Goal: Task Accomplishment & Management: Use online tool/utility

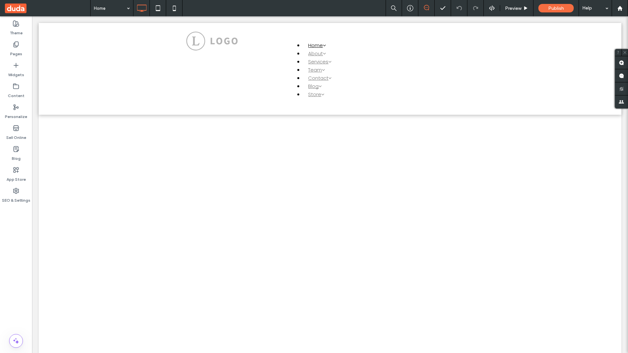
click at [16, 70] on label "Widgets" at bounding box center [16, 73] width 16 height 9
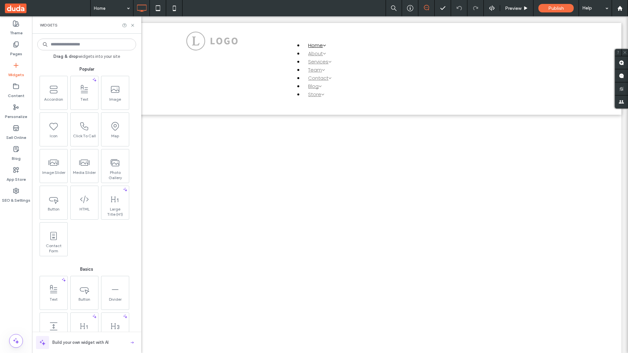
click at [115, 166] on use at bounding box center [115, 163] width 8 height 7
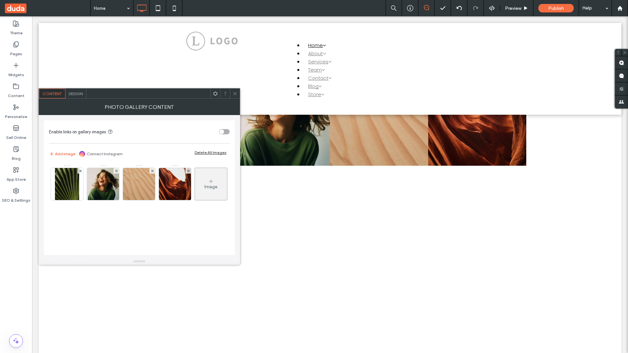
click at [47, 8] on span at bounding box center [47, 8] width 85 height 16
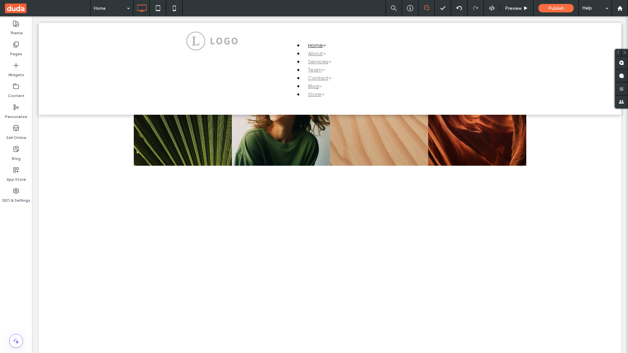
click at [47, 8] on span at bounding box center [47, 8] width 85 height 16
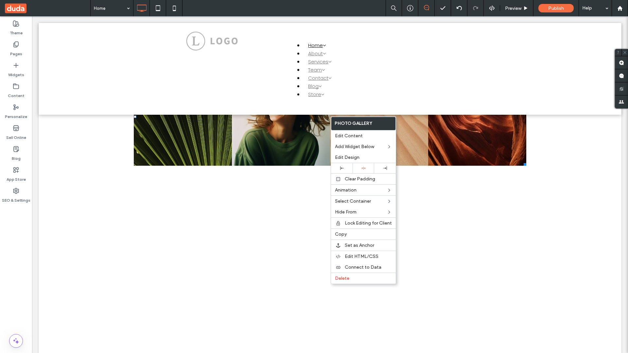
click at [364, 267] on span "Connect to Data" at bounding box center [363, 268] width 37 height 6
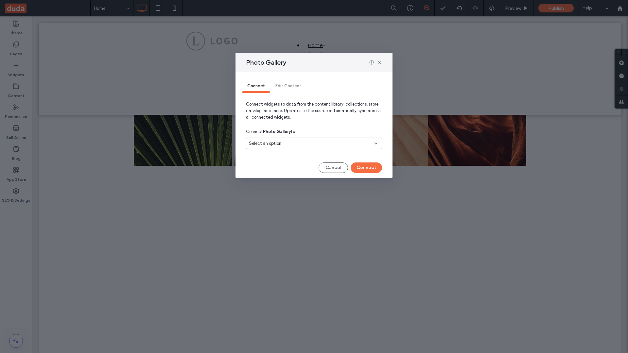
click at [314, 143] on div "Select an option" at bounding box center [310, 143] width 122 height 7
click at [280, 166] on span "Internal Collection 1" at bounding box center [280, 166] width 38 height 7
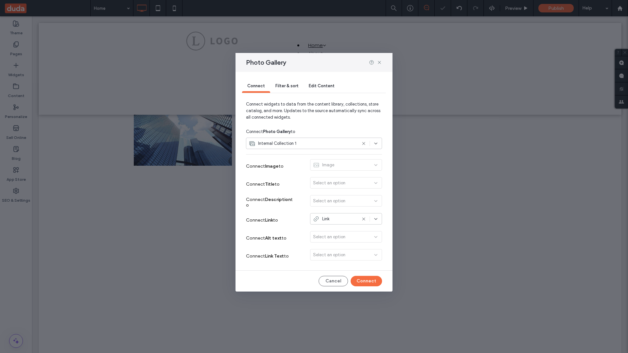
click at [367, 281] on button "Connect" at bounding box center [366, 281] width 31 height 10
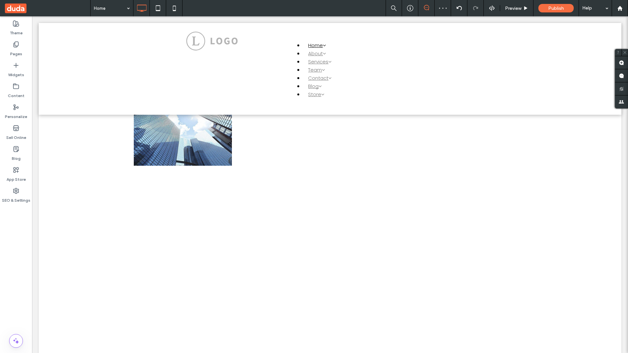
click at [16, 91] on label "Content" at bounding box center [16, 94] width 17 height 9
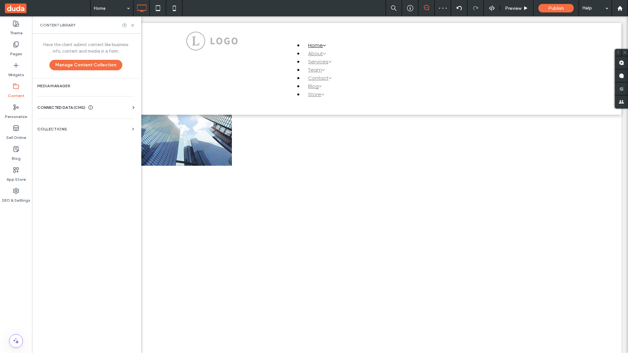
click at [86, 129] on label "Collections" at bounding box center [83, 129] width 92 height 5
